Goal: Information Seeking & Learning: Learn about a topic

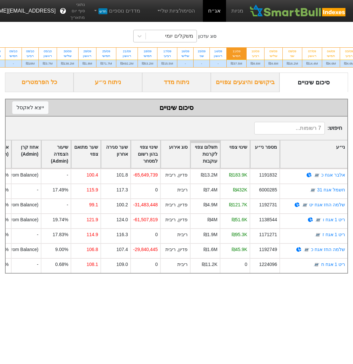
click at [163, 37] on div "משקלים יומי" at bounding box center [171, 36] width 51 height 12
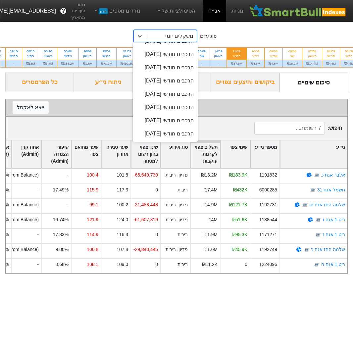
scroll to position [401, 0]
click at [172, 48] on div "הרכבים חודשי [DATE]" at bounding box center [164, 40] width 65 height 13
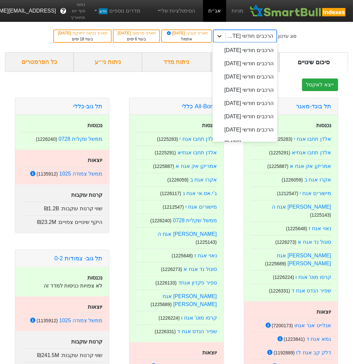
click at [223, 37] on icon at bounding box center [219, 36] width 7 height 7
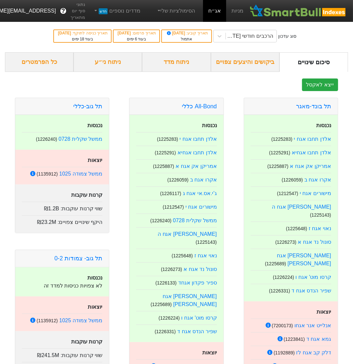
click at [244, 63] on div "ביקושים והיצעים צפויים" at bounding box center [245, 62] width 69 height 20
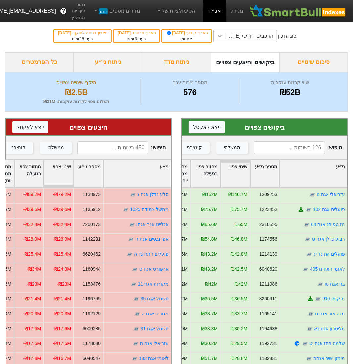
click at [223, 38] on icon at bounding box center [219, 36] width 7 height 7
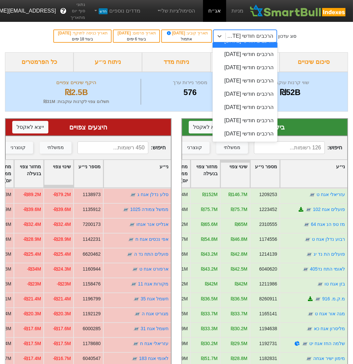
scroll to position [410, 0]
click at [261, 61] on div "הרכבים חודשי [DATE]" at bounding box center [245, 54] width 65 height 13
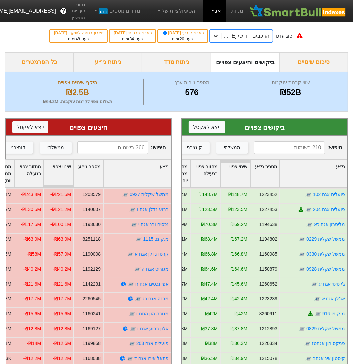
click at [219, 35] on icon at bounding box center [215, 36] width 7 height 7
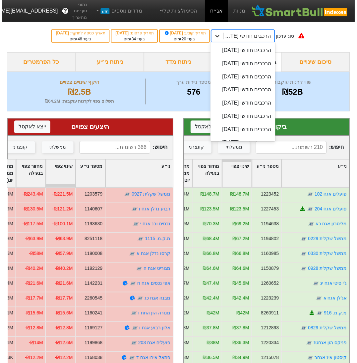
scroll to position [410, 0]
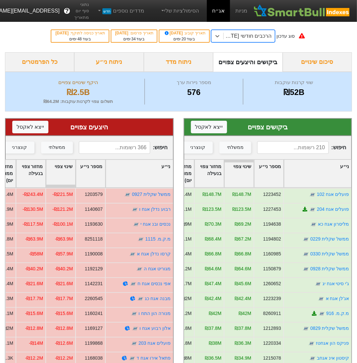
click at [249, 38] on div "הרכבים חודשי [DATE]" at bounding box center [247, 36] width 49 height 8
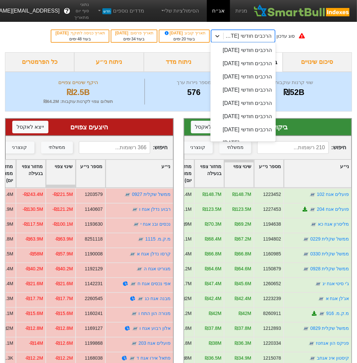
click at [219, 36] on icon at bounding box center [217, 36] width 4 height 2
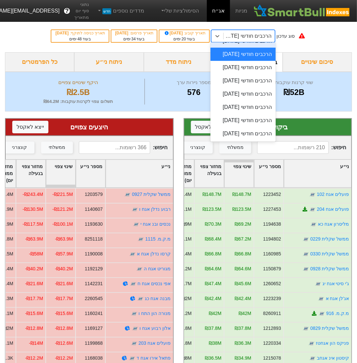
scroll to position [436, 0]
click at [257, 74] on div "הרכבים חודשי [DATE]" at bounding box center [243, 67] width 66 height 13
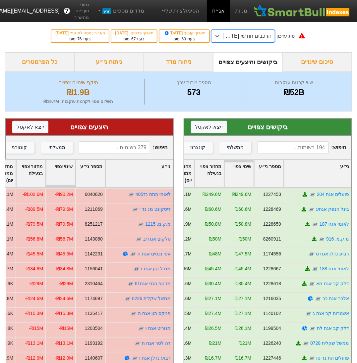
click at [109, 63] on div "ניתוח ני״ע" at bounding box center [108, 62] width 69 height 20
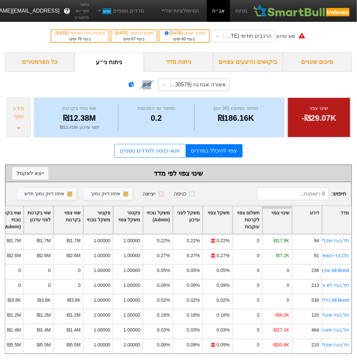
click at [179, 84] on div "אאורה אגח טז (3730579)" at bounding box center [198, 85] width 56 height 8
type input "t"
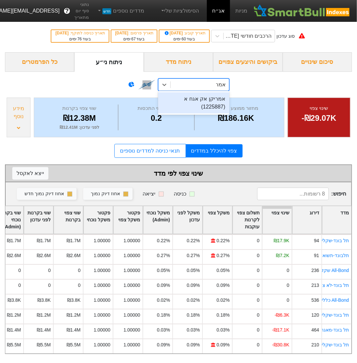
type input "[PERSON_NAME]"
click at [206, 94] on div "אמריקן אק אגח א (1225887)" at bounding box center [193, 102] width 71 height 21
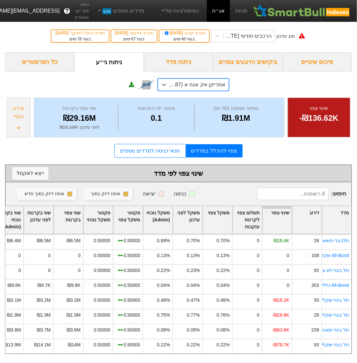
click at [202, 83] on div "אמריקן אק אגח א (1225887)" at bounding box center [198, 85] width 56 height 8
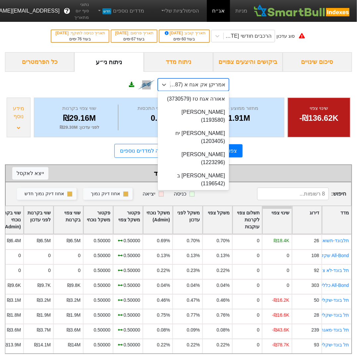
scroll to position [1564, 0]
